Goal: Navigation & Orientation: Find specific page/section

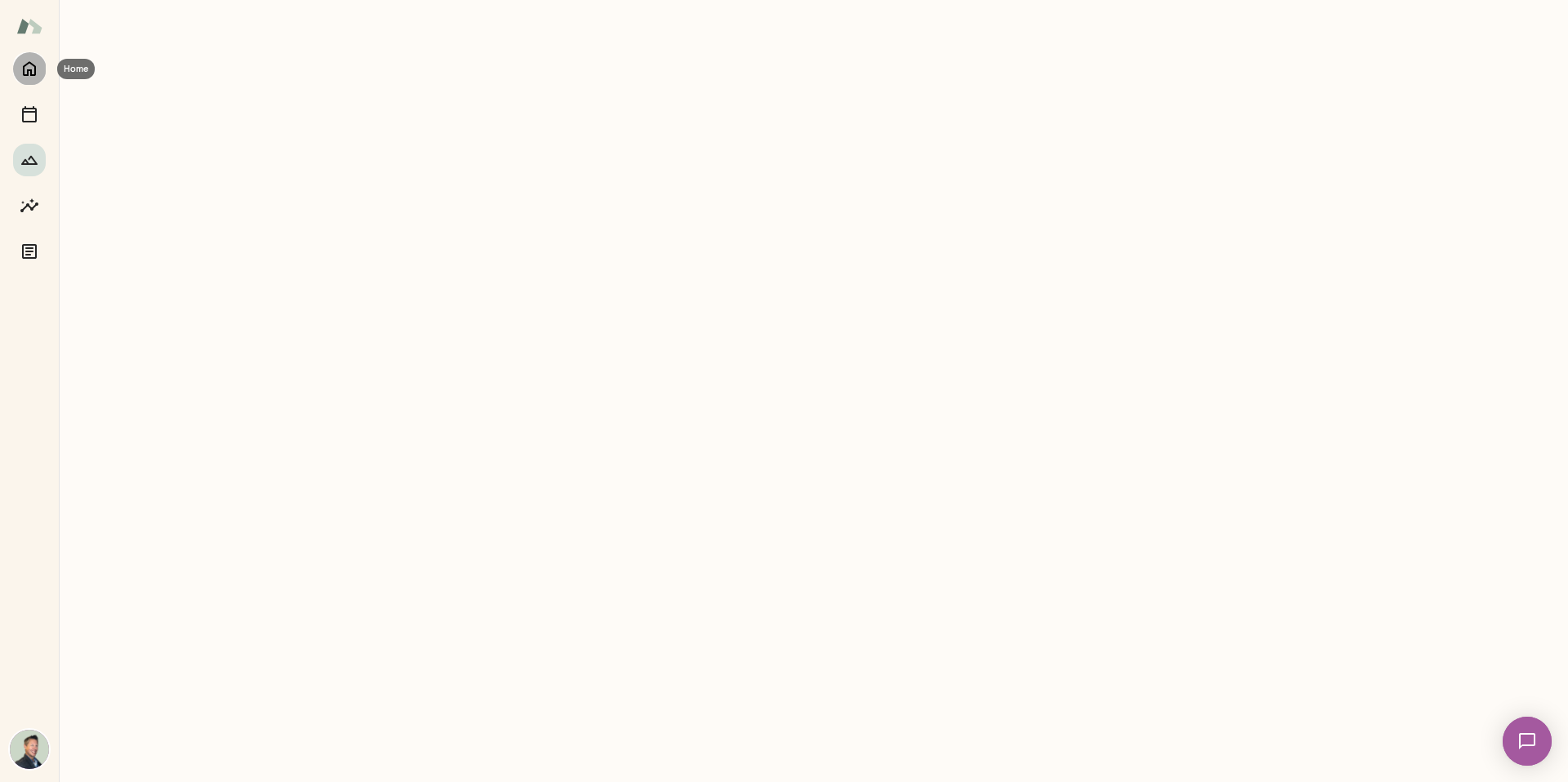
click at [26, 82] on button "Home" at bounding box center [29, 68] width 33 height 33
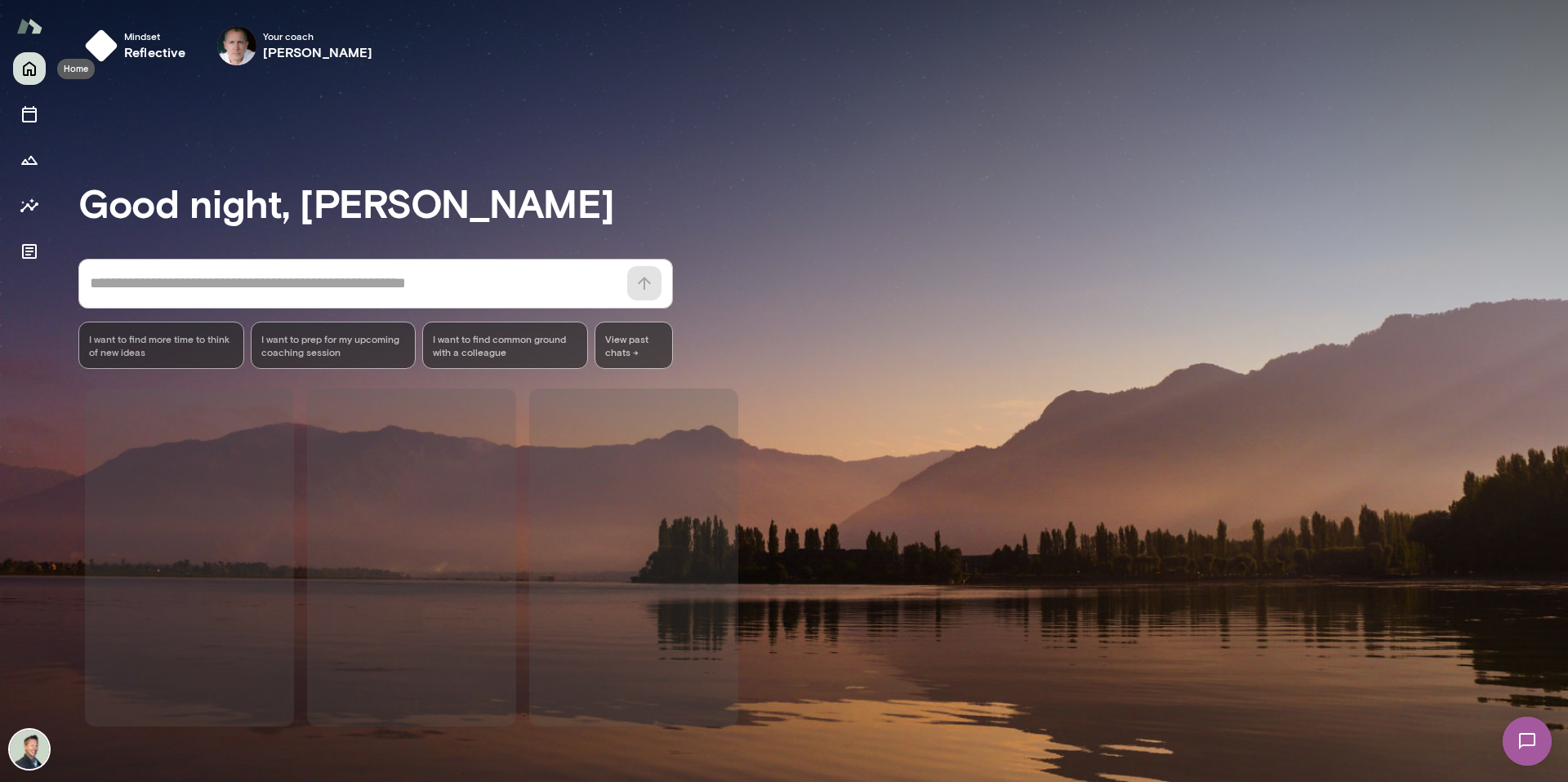
click at [27, 77] on icon "Home" at bounding box center [30, 68] width 20 height 20
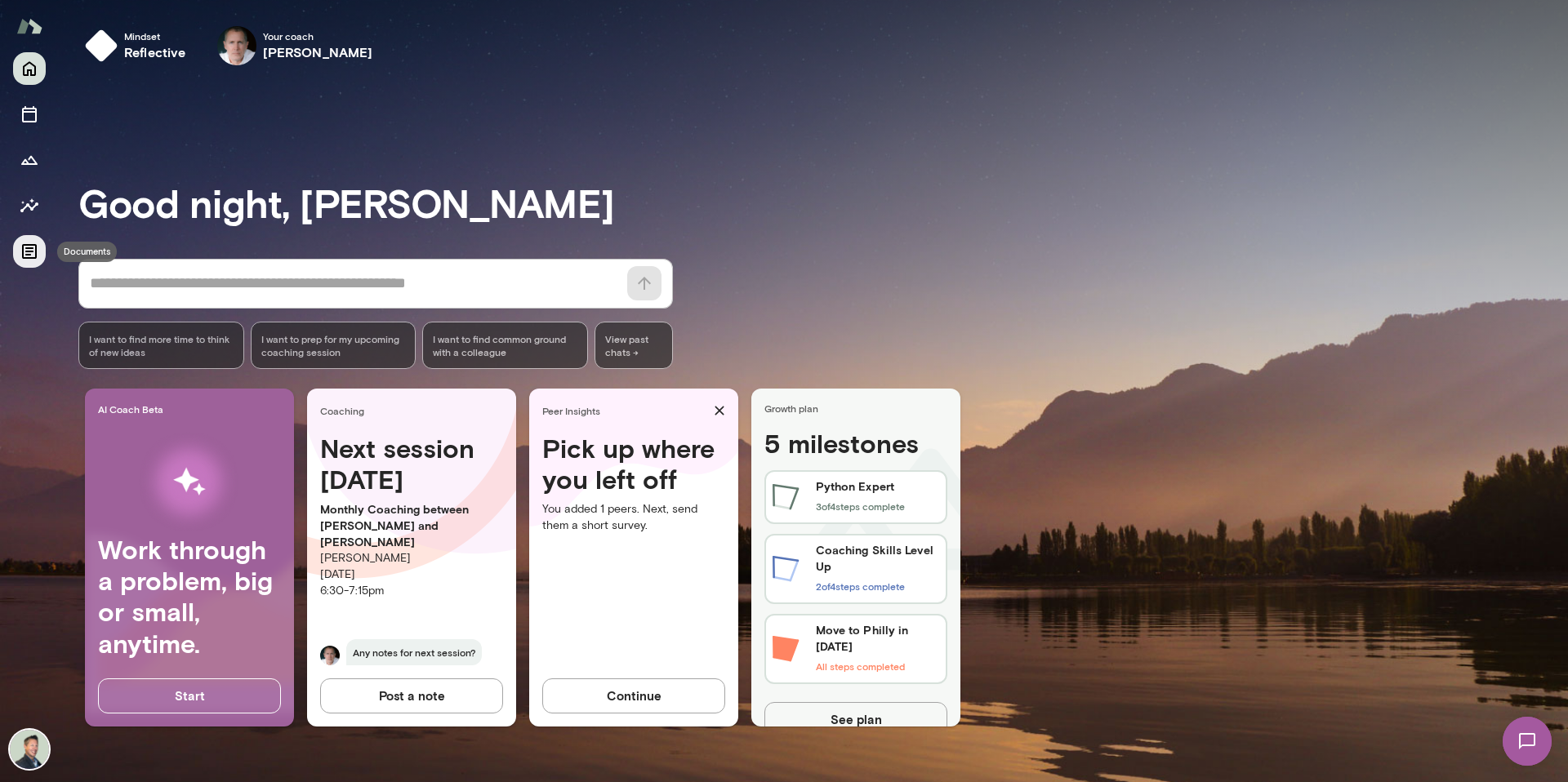
click at [29, 252] on icon "Documents" at bounding box center [30, 251] width 20 height 20
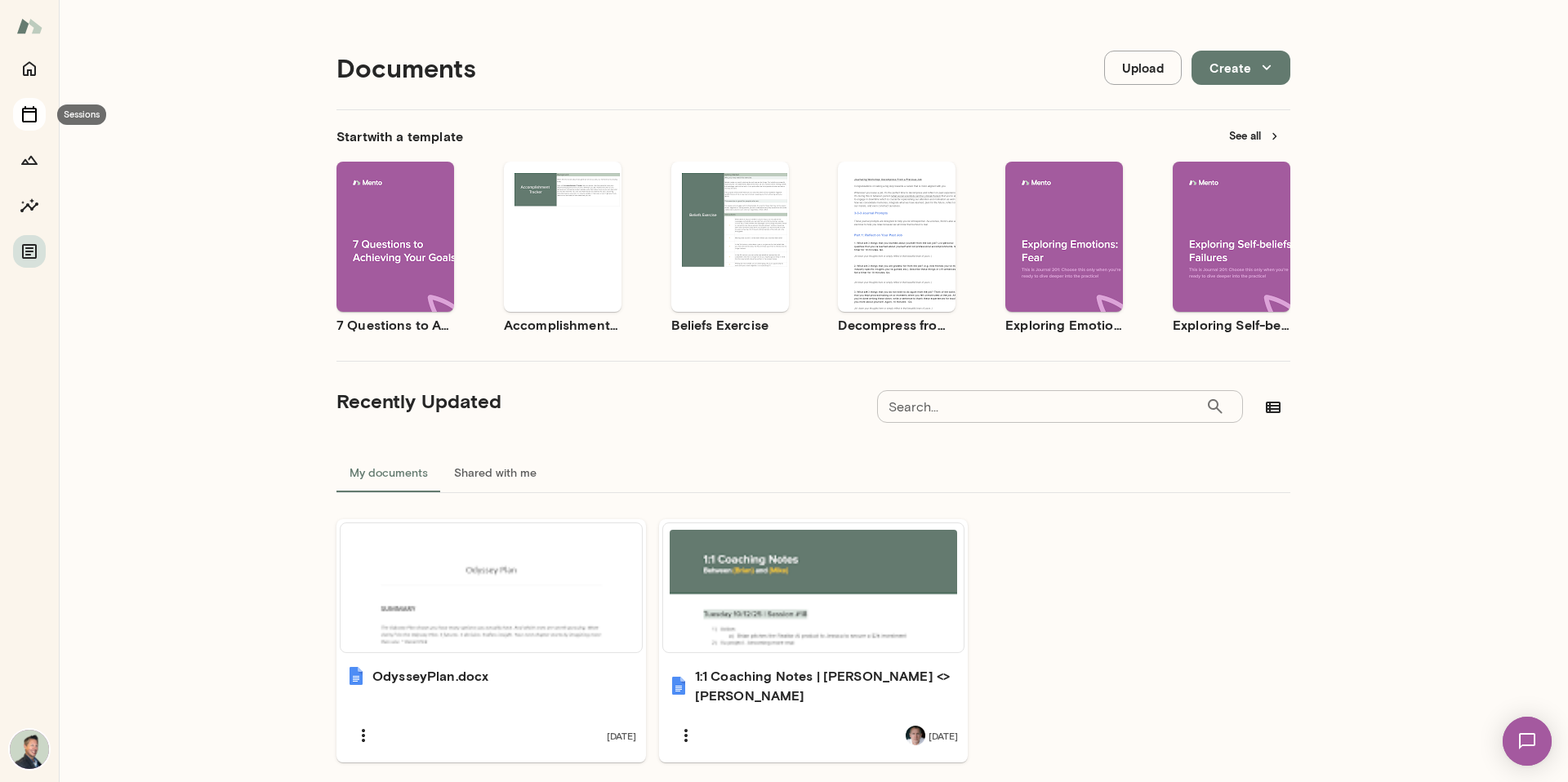
click at [35, 116] on icon "Sessions" at bounding box center [29, 114] width 15 height 17
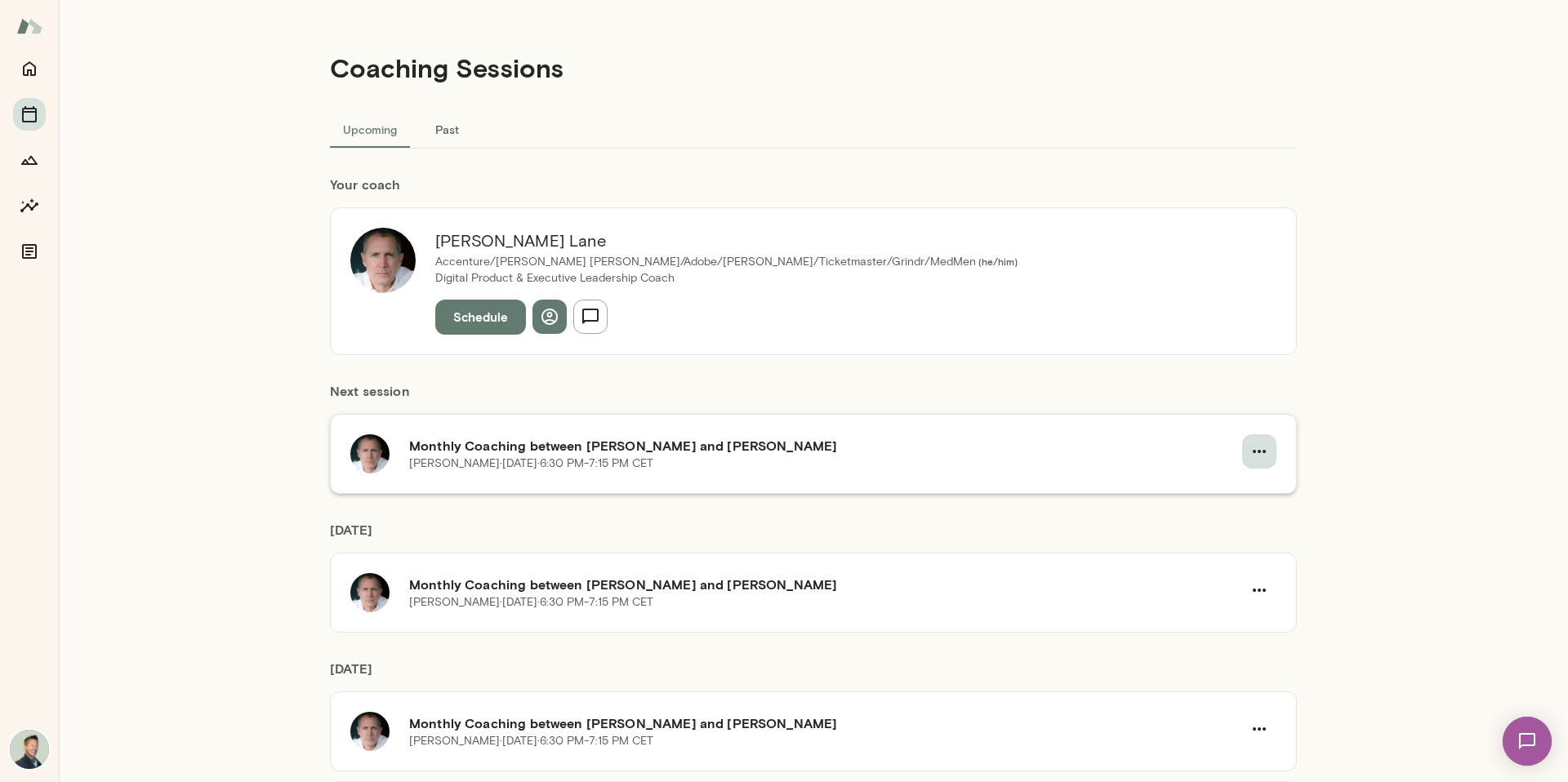
click at [1264, 446] on button "button" at bounding box center [1259, 451] width 35 height 35
click at [1217, 492] on span "Reschedule" at bounding box center [1224, 490] width 70 height 20
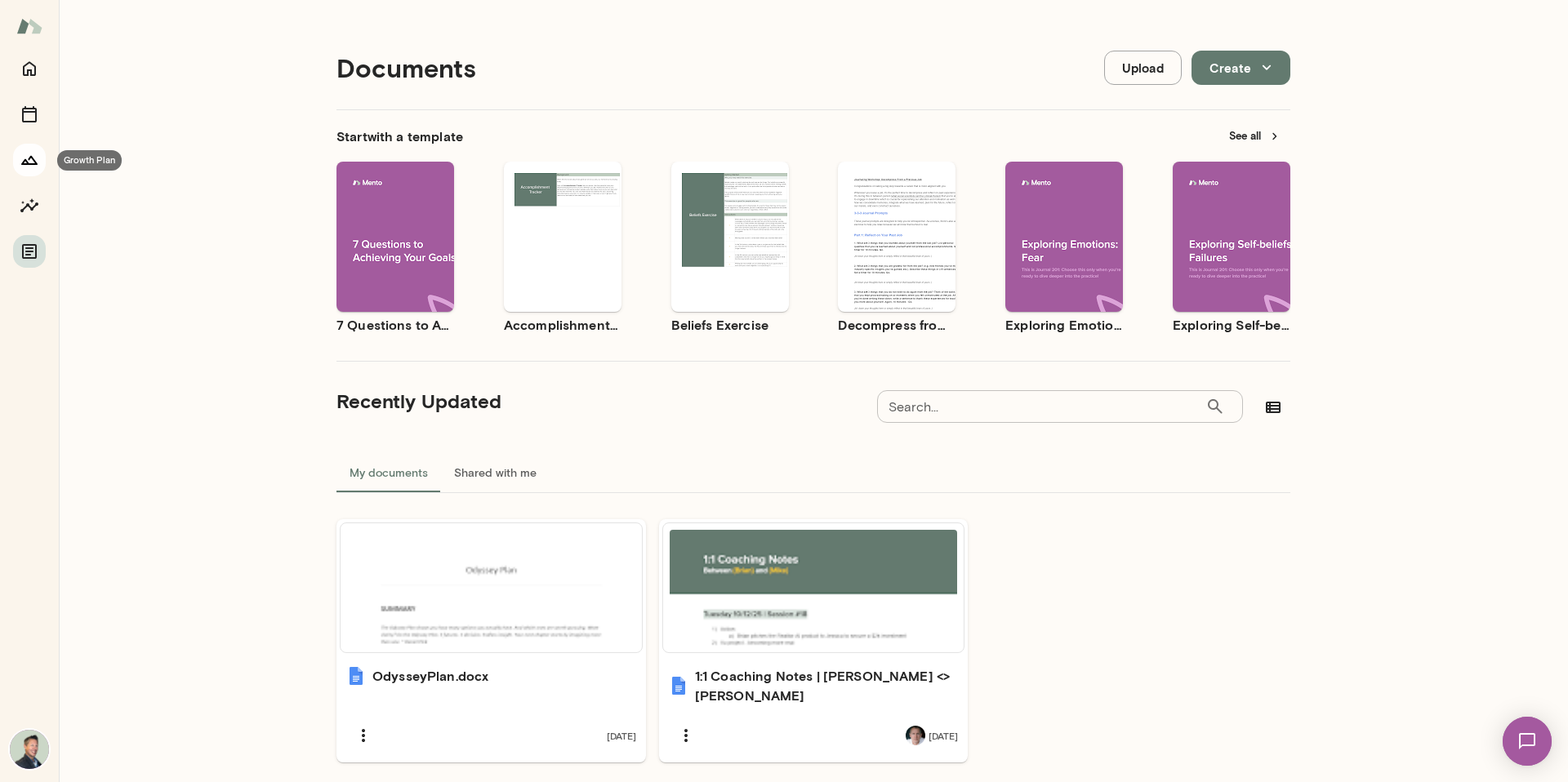
click at [27, 159] on icon "Growth Plan" at bounding box center [30, 160] width 20 height 20
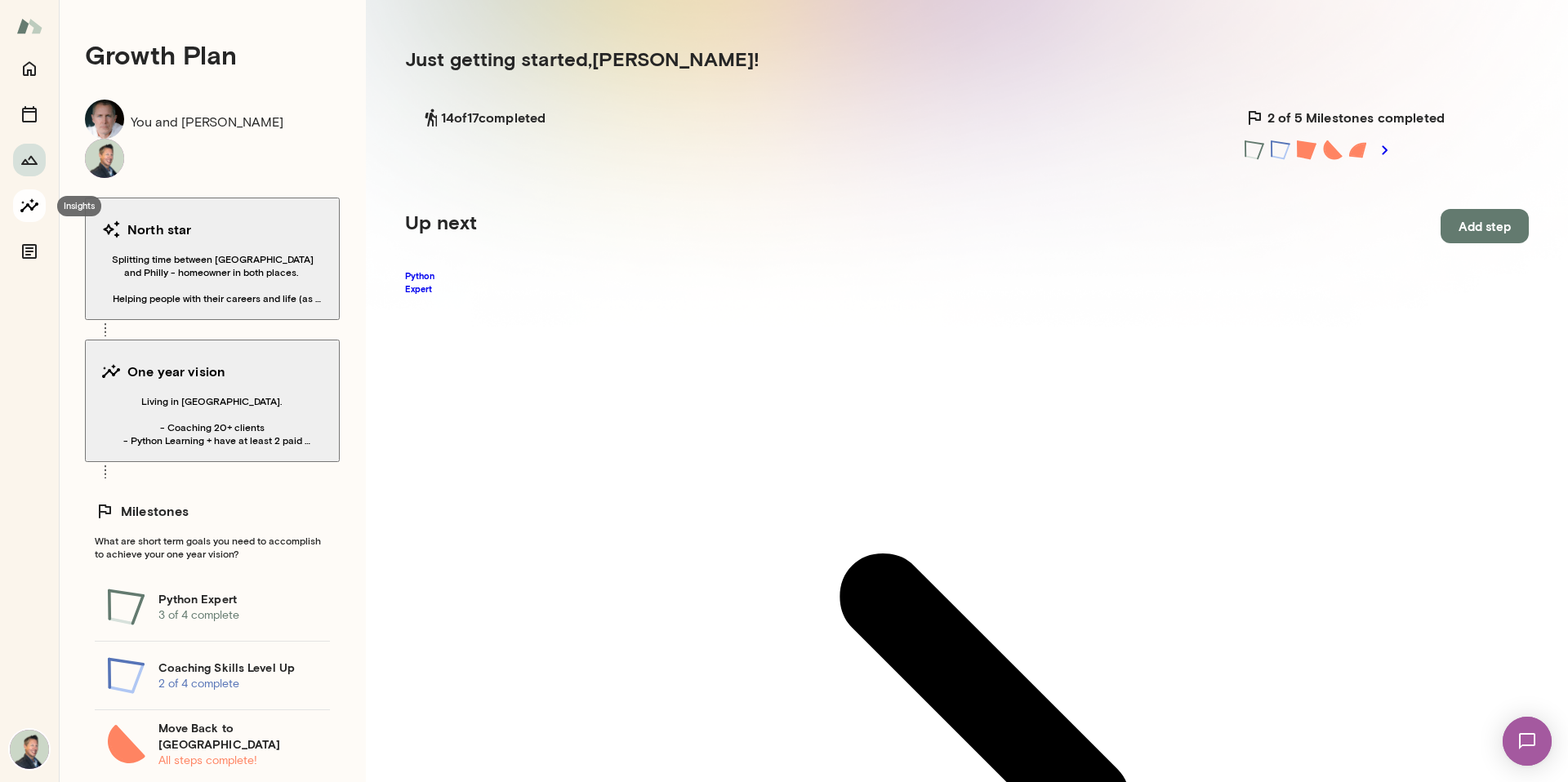
click at [26, 210] on icon "Insights" at bounding box center [30, 206] width 20 height 20
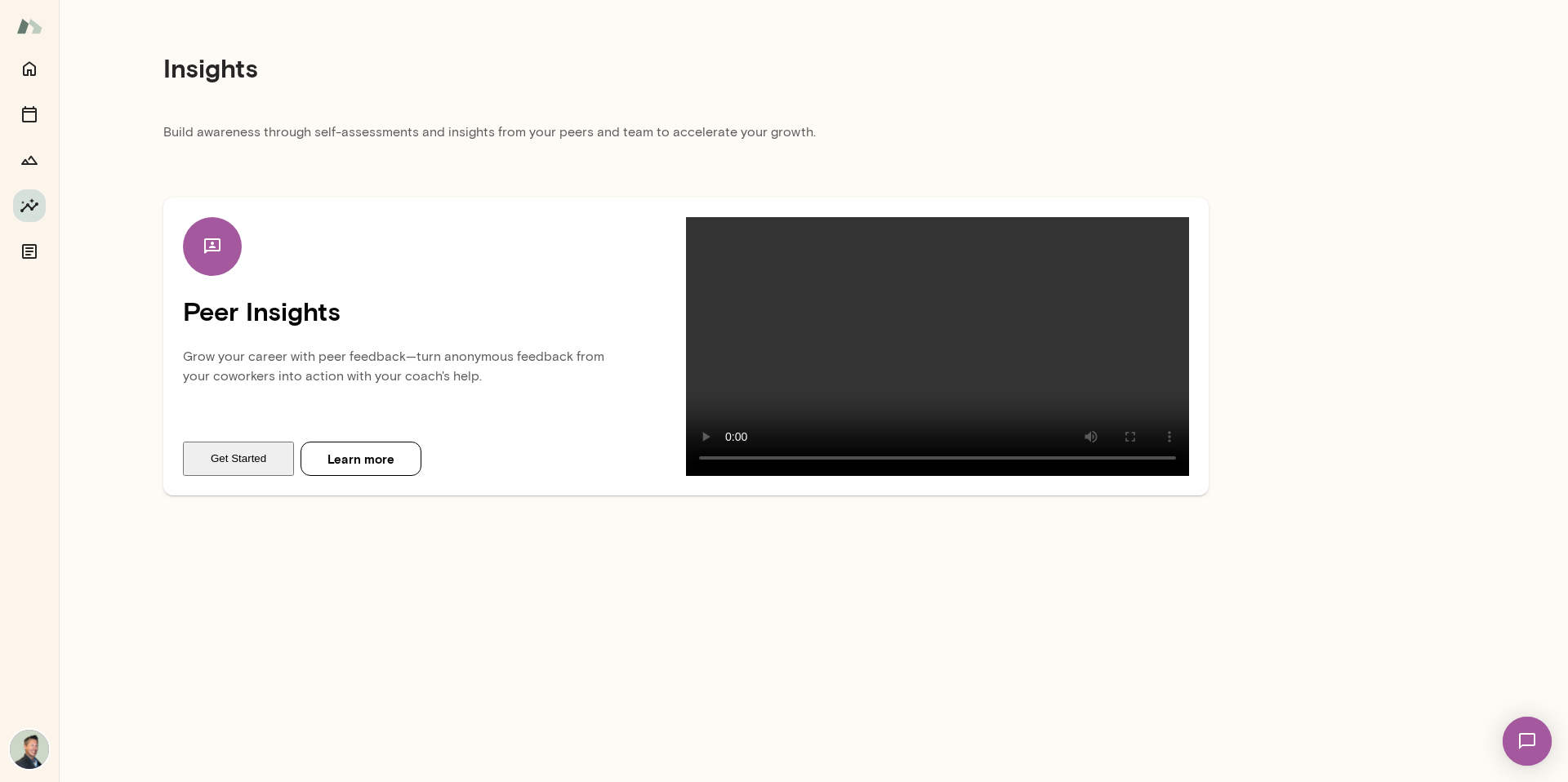
click at [1523, 737] on img at bounding box center [1527, 741] width 67 height 67
click at [1525, 740] on img at bounding box center [1527, 741] width 49 height 49
click at [1525, 740] on img at bounding box center [1527, 741] width 67 height 67
click at [1526, 740] on img at bounding box center [1527, 741] width 49 height 49
